Goal: Task Accomplishment & Management: Manage account settings

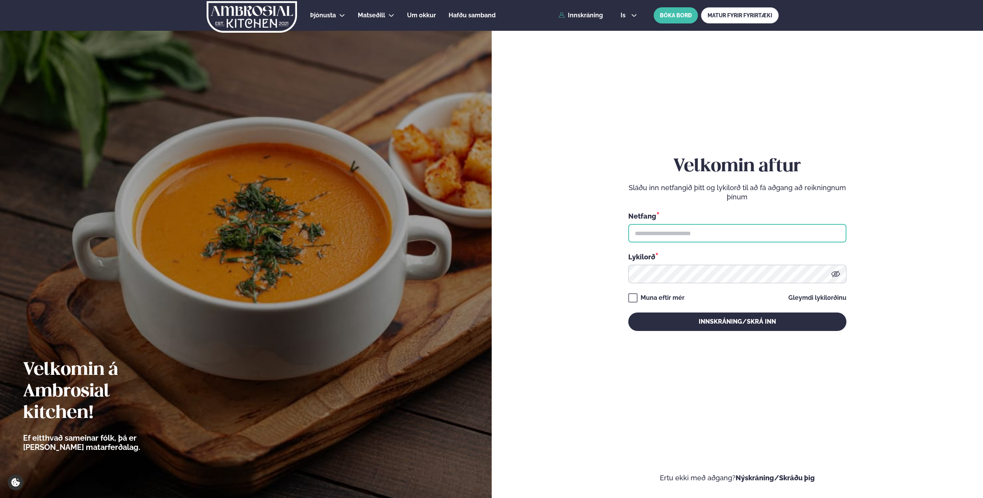
click at [719, 233] on input "text" at bounding box center [737, 233] width 218 height 18
type input "**********"
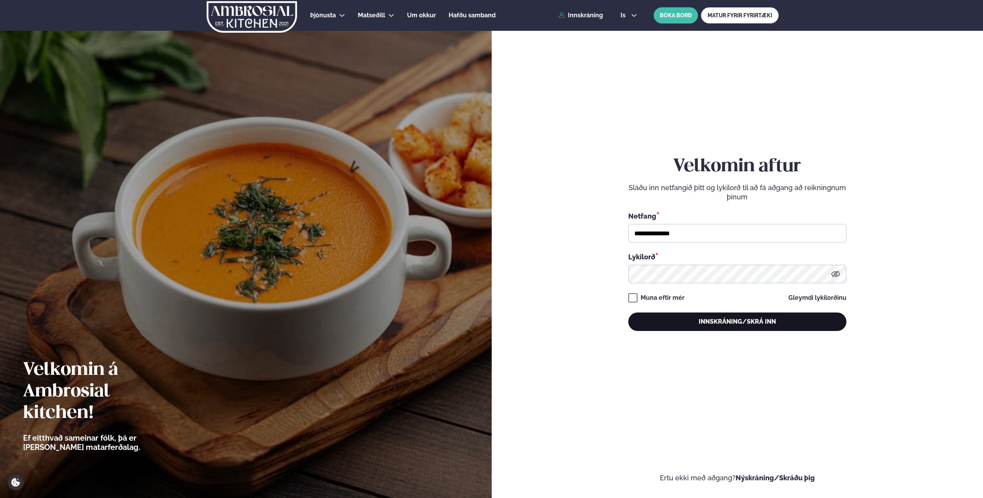
click at [731, 325] on button "Innskráning/Skrá inn" at bounding box center [737, 321] width 218 height 18
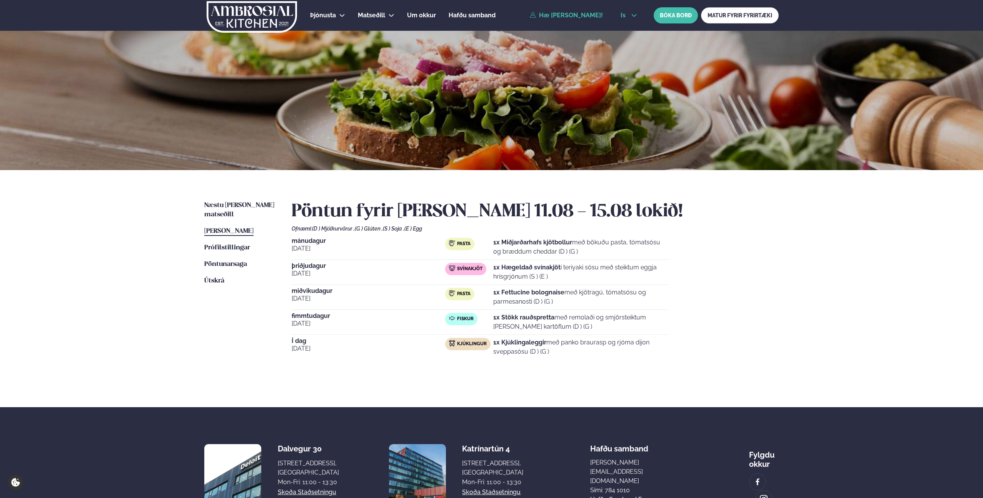
click at [632, 14] on icon at bounding box center [634, 15] width 6 height 6
click at [630, 28] on link "en" at bounding box center [628, 29] width 29 height 15
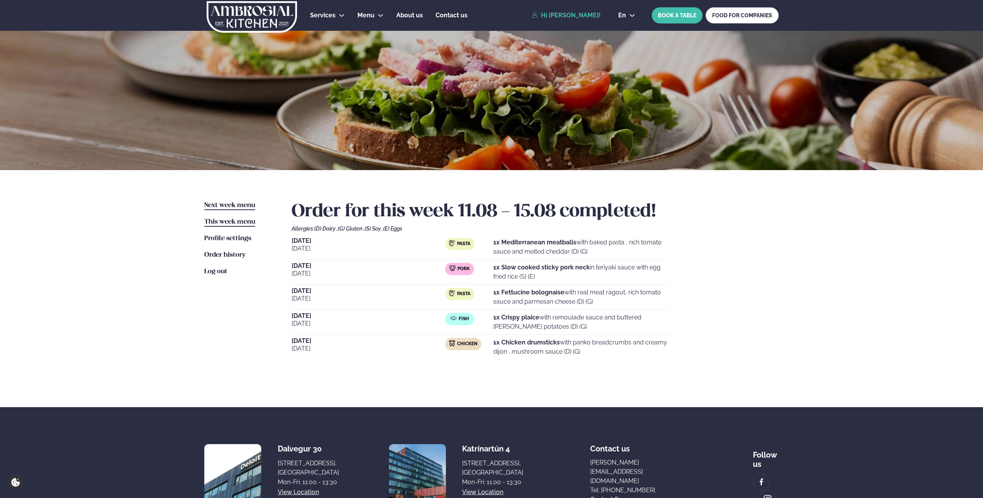
click at [234, 206] on span "Next week menu" at bounding box center [229, 205] width 51 height 7
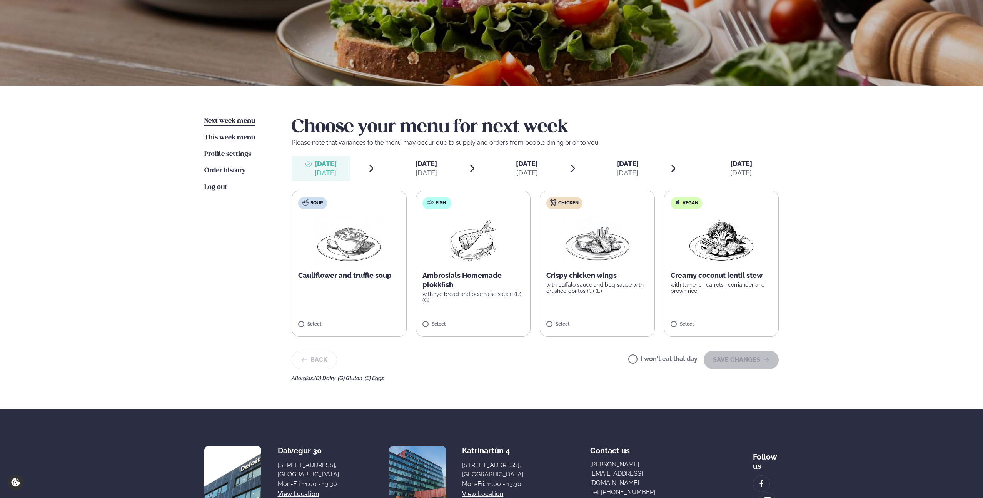
scroll to position [105, 0]
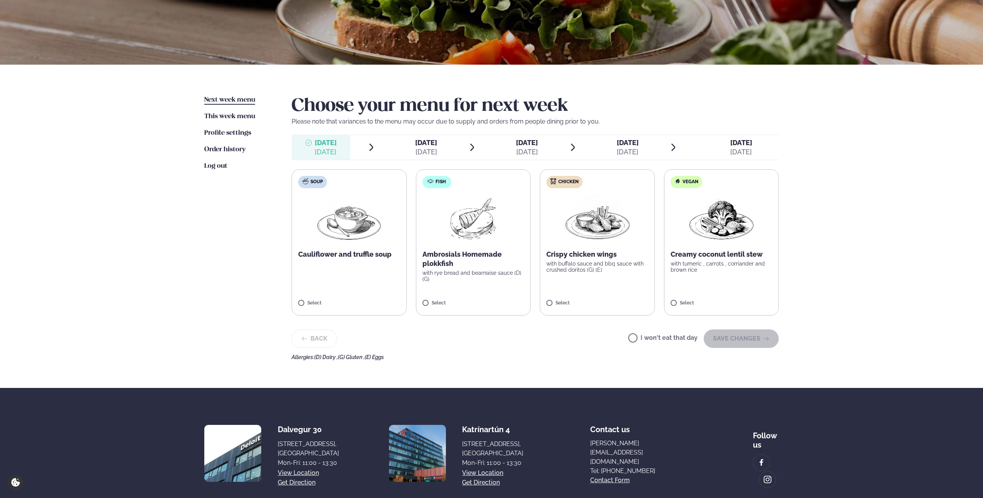
click at [636, 341] on label "I won't eat that day" at bounding box center [662, 339] width 69 height 8
click at [738, 341] on button "SAVE CHANGES" at bounding box center [740, 338] width 75 height 18
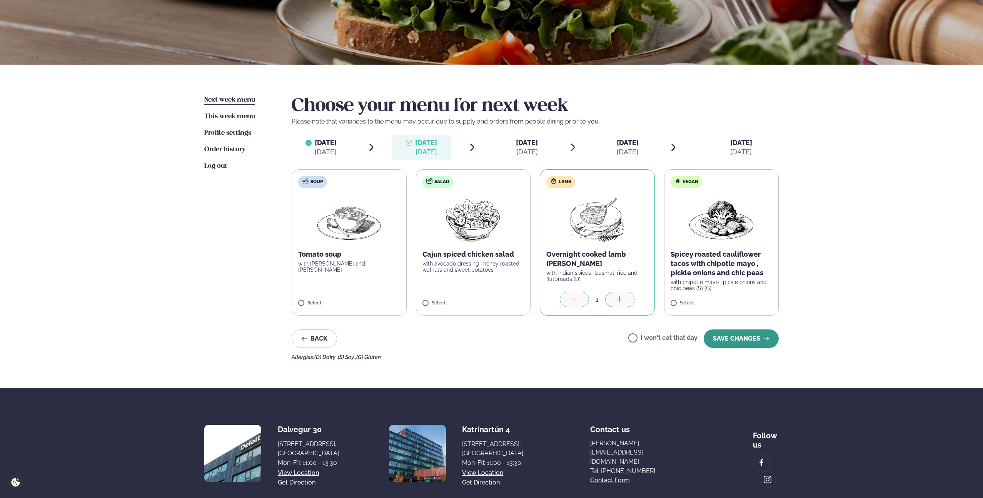
click at [730, 336] on button "SAVE CHANGES" at bounding box center [740, 338] width 75 height 18
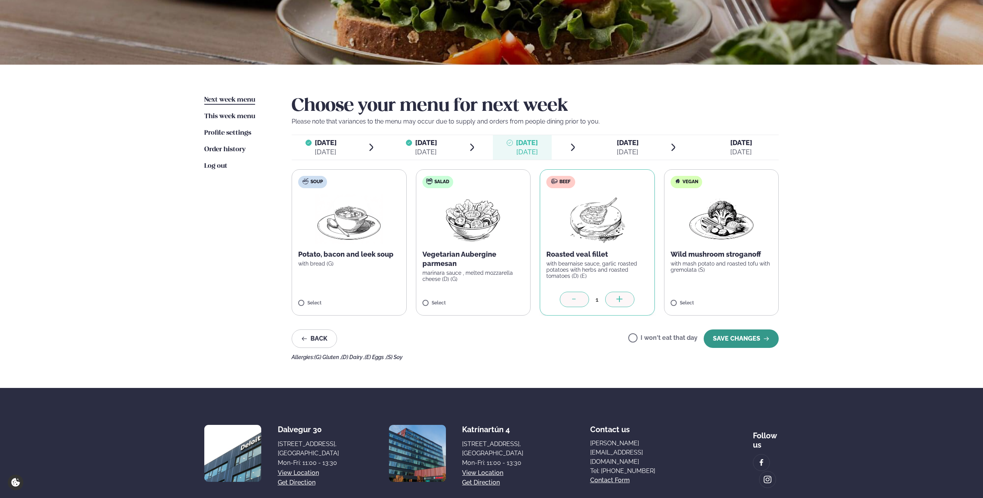
click at [735, 339] on button "SAVE CHANGES" at bounding box center [740, 338] width 75 height 18
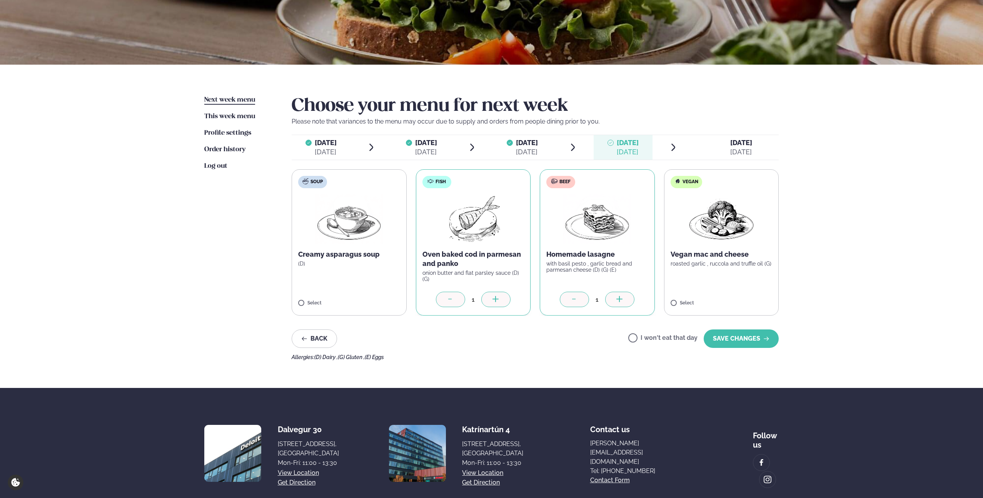
click at [572, 300] on icon at bounding box center [574, 300] width 8 height 8
click at [740, 340] on button "SAVE CHANGES" at bounding box center [740, 338] width 75 height 18
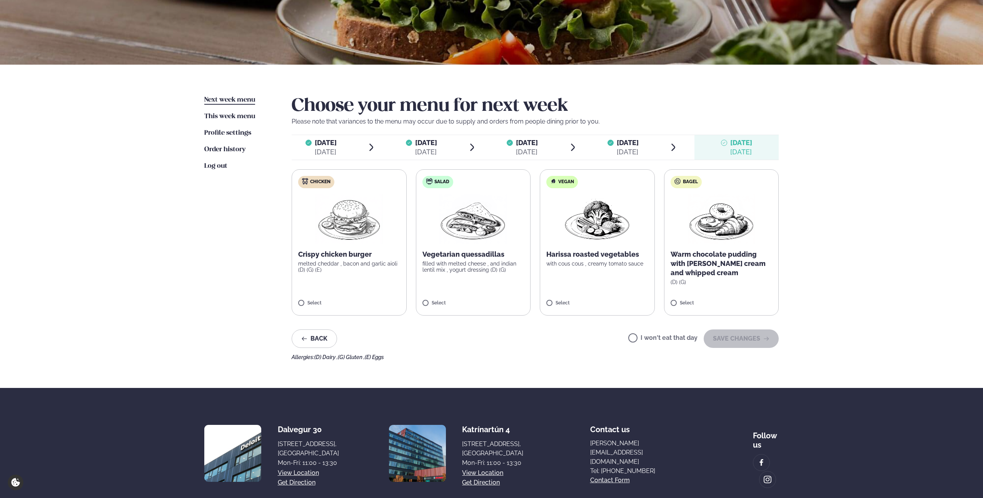
click at [339, 282] on label "Chicken Crispy chicken burger melted cheddar , bacon and garlic aioli (D) (G) (…" at bounding box center [349, 242] width 115 height 146
click at [747, 342] on button "SAVE CHANGES" at bounding box center [740, 338] width 75 height 18
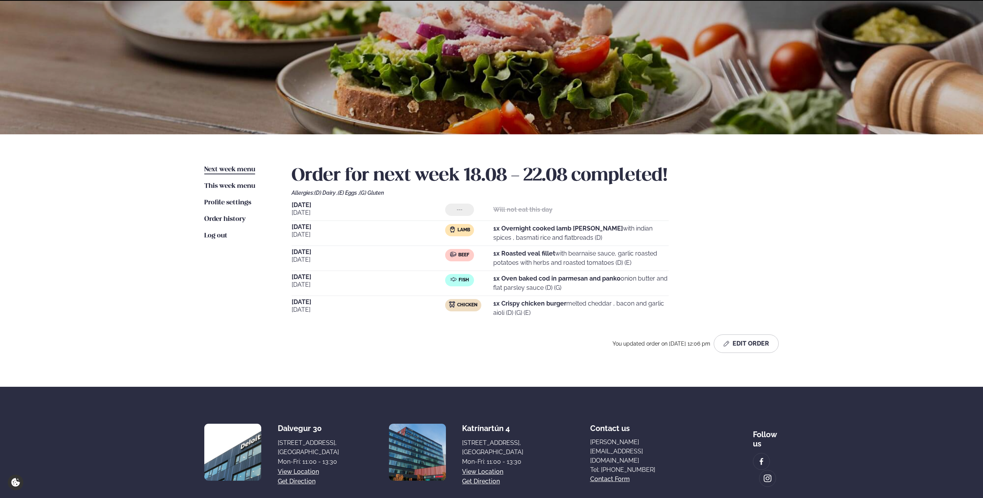
scroll to position [80, 0]
